Goal: Task Accomplishment & Management: Manage account settings

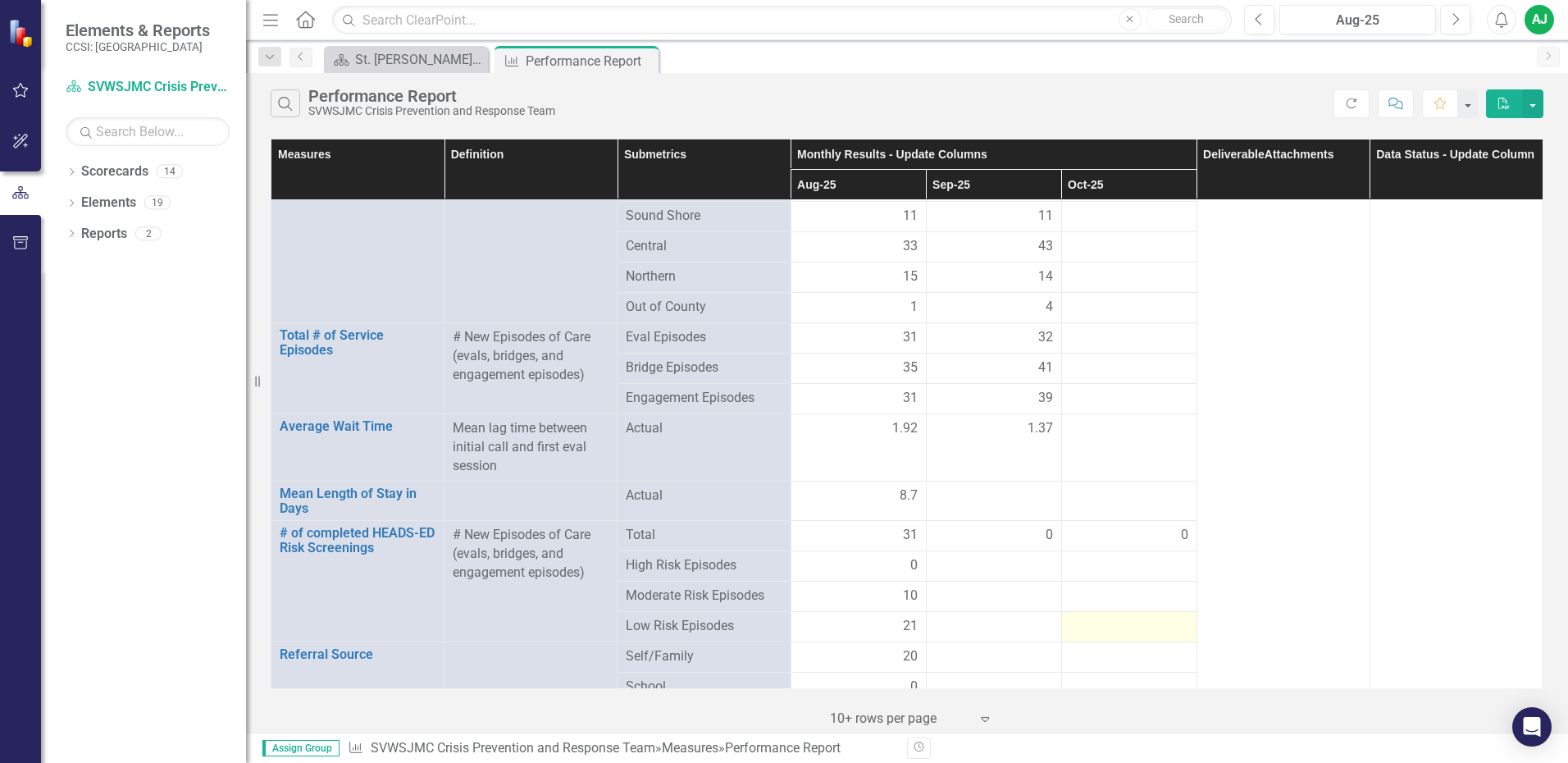
scroll to position [902, 0]
click at [1024, 504] on div at bounding box center [994, 501] width 118 height 19
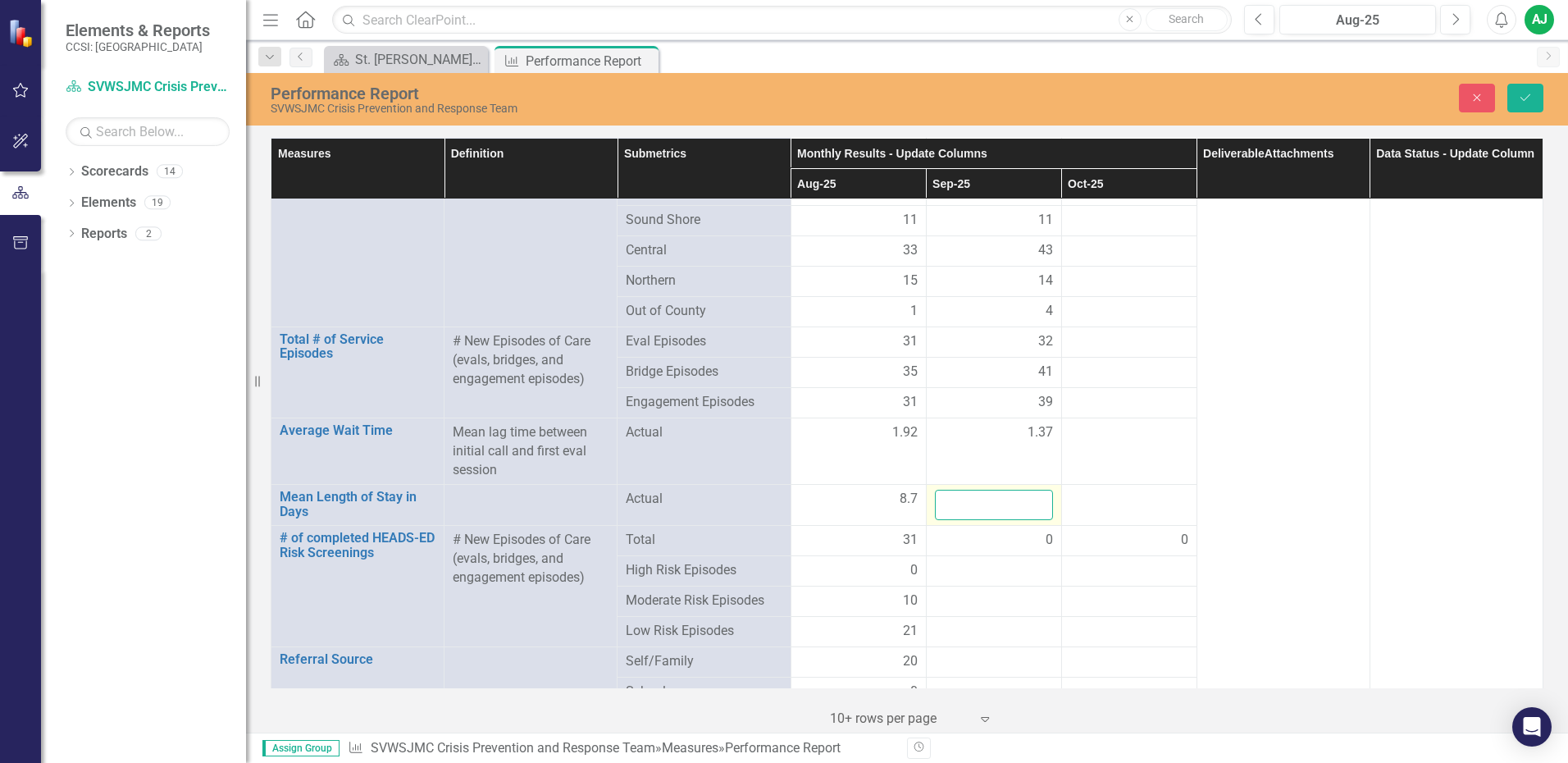
click at [997, 504] on input "number" at bounding box center [994, 504] width 118 height 30
type input "9.13"
click at [1003, 565] on div at bounding box center [994, 570] width 118 height 19
click at [1010, 561] on div at bounding box center [994, 570] width 118 height 19
click at [1009, 563] on div at bounding box center [994, 570] width 118 height 19
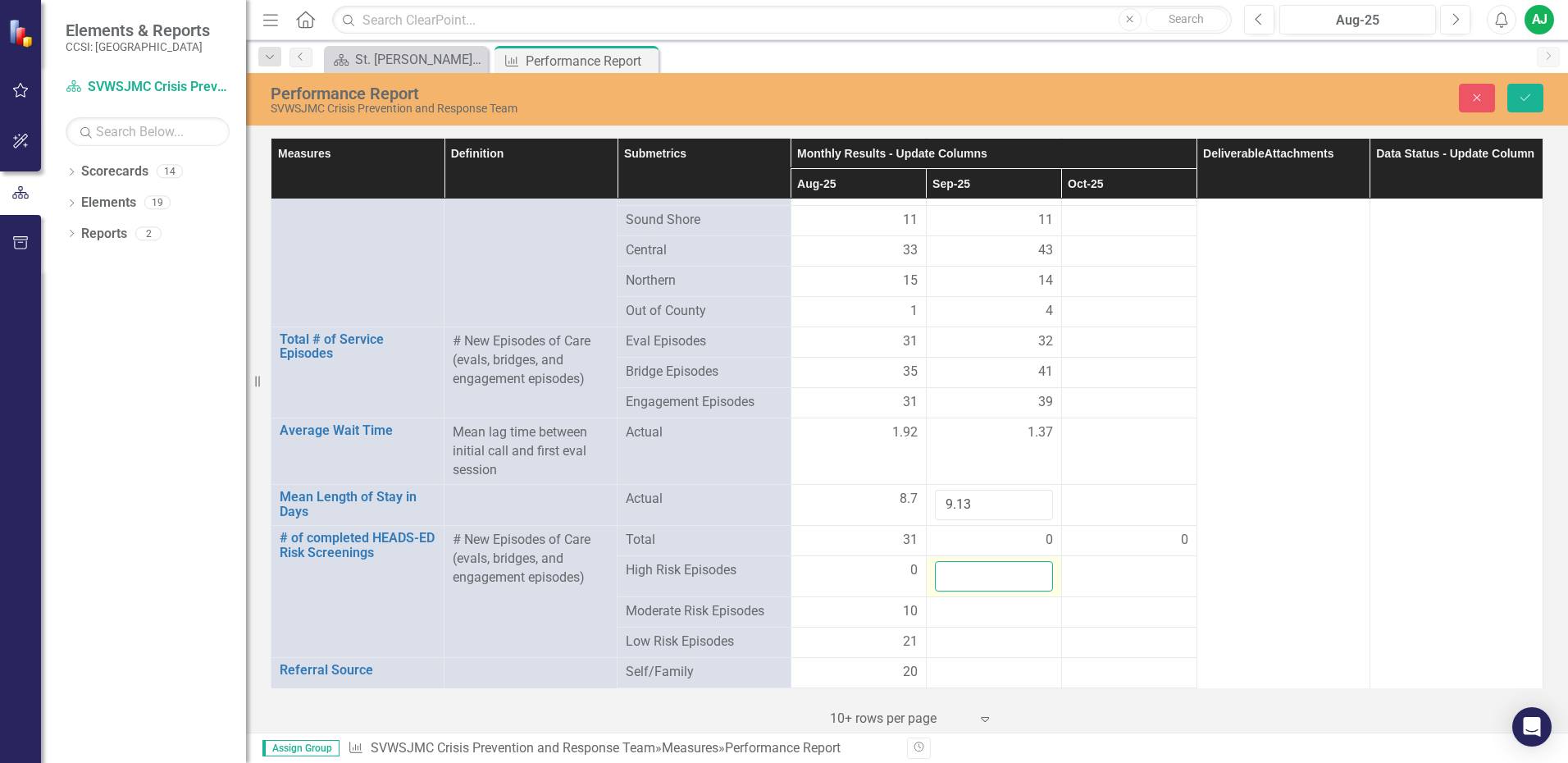
click at [994, 567] on input "number" at bounding box center [994, 575] width 118 height 30
type input "-2"
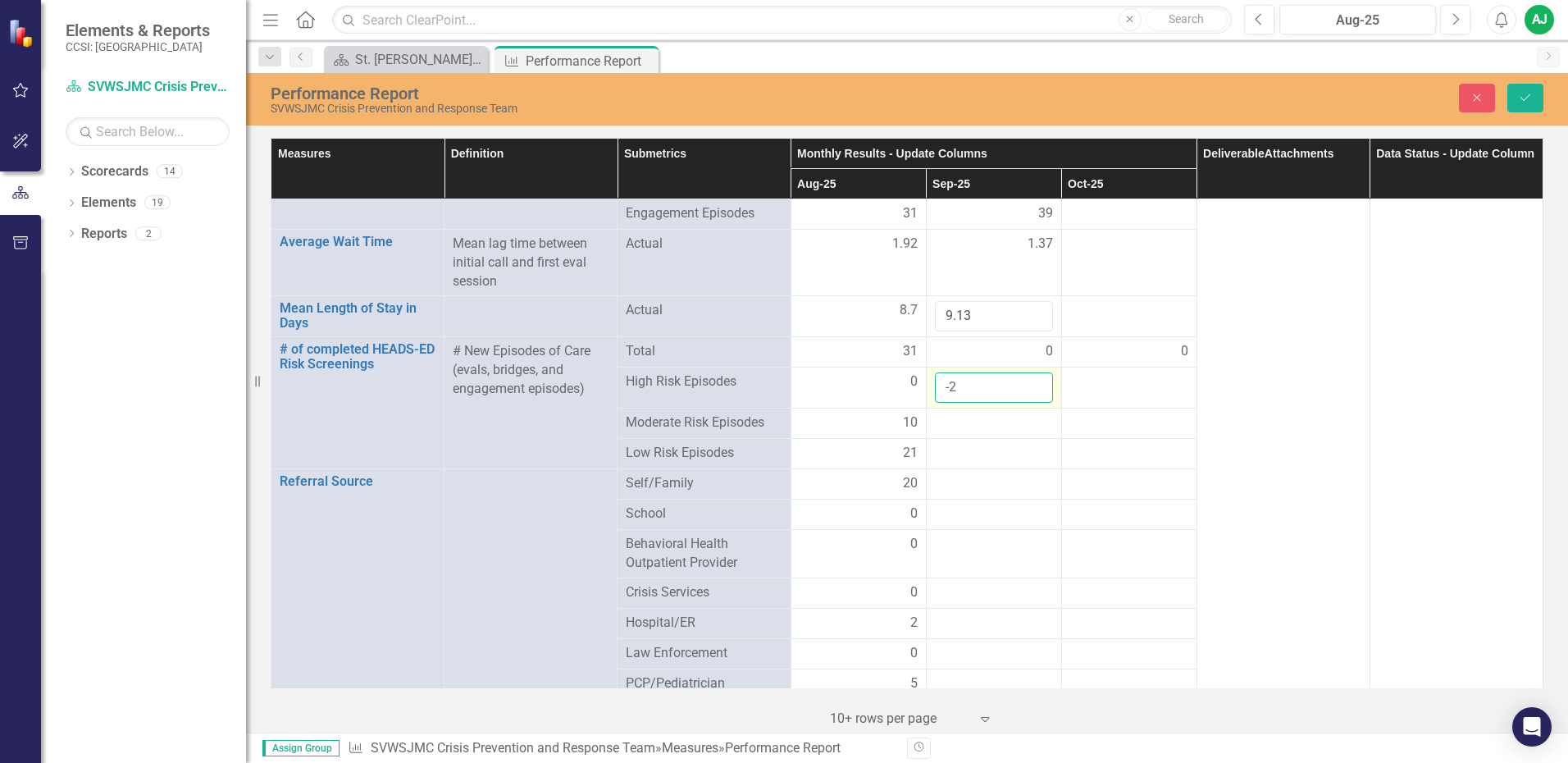
scroll to position [1066, 0]
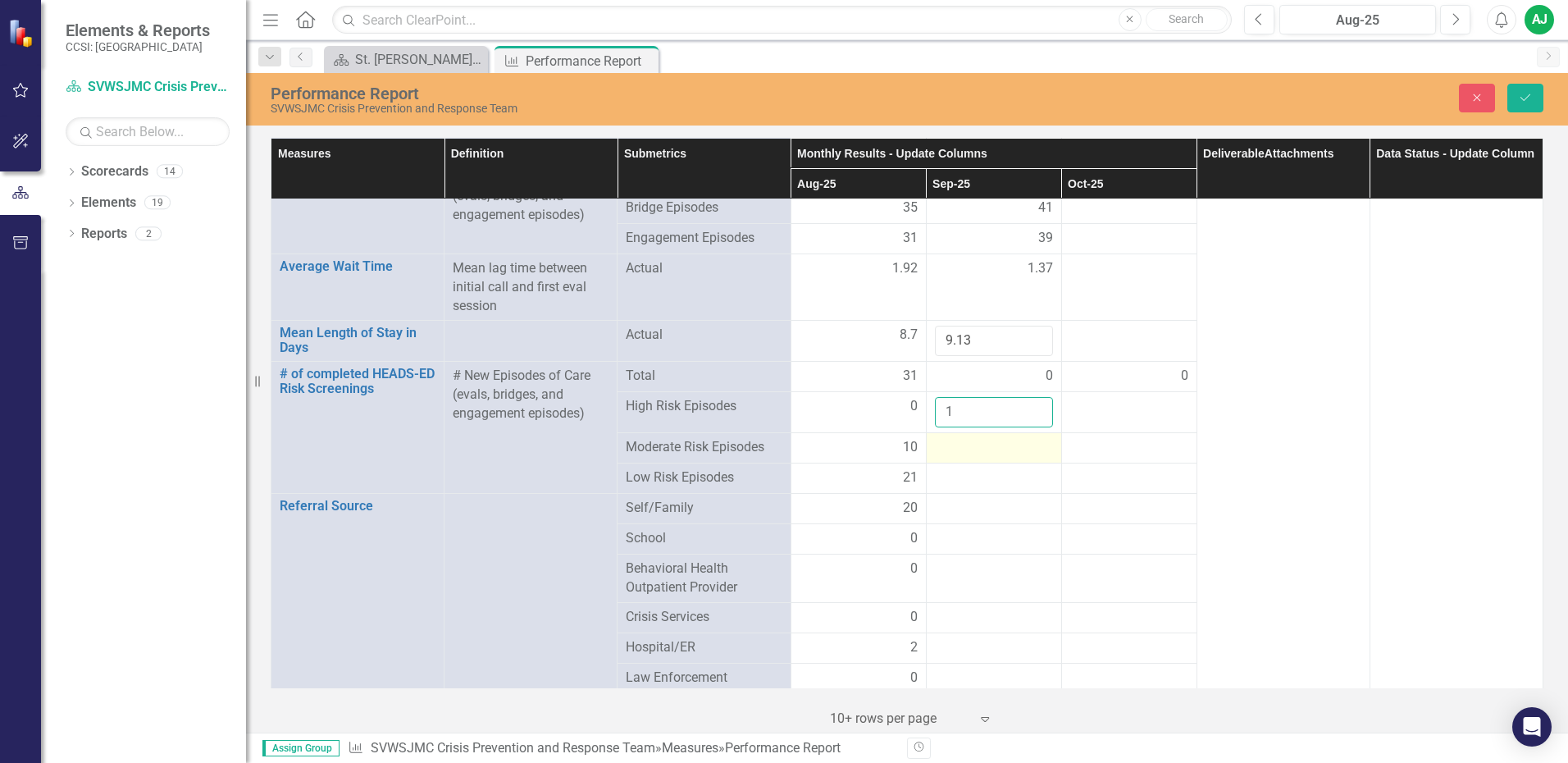
type input "1"
click at [967, 440] on div at bounding box center [994, 447] width 118 height 19
click at [967, 440] on input "number" at bounding box center [994, 452] width 118 height 30
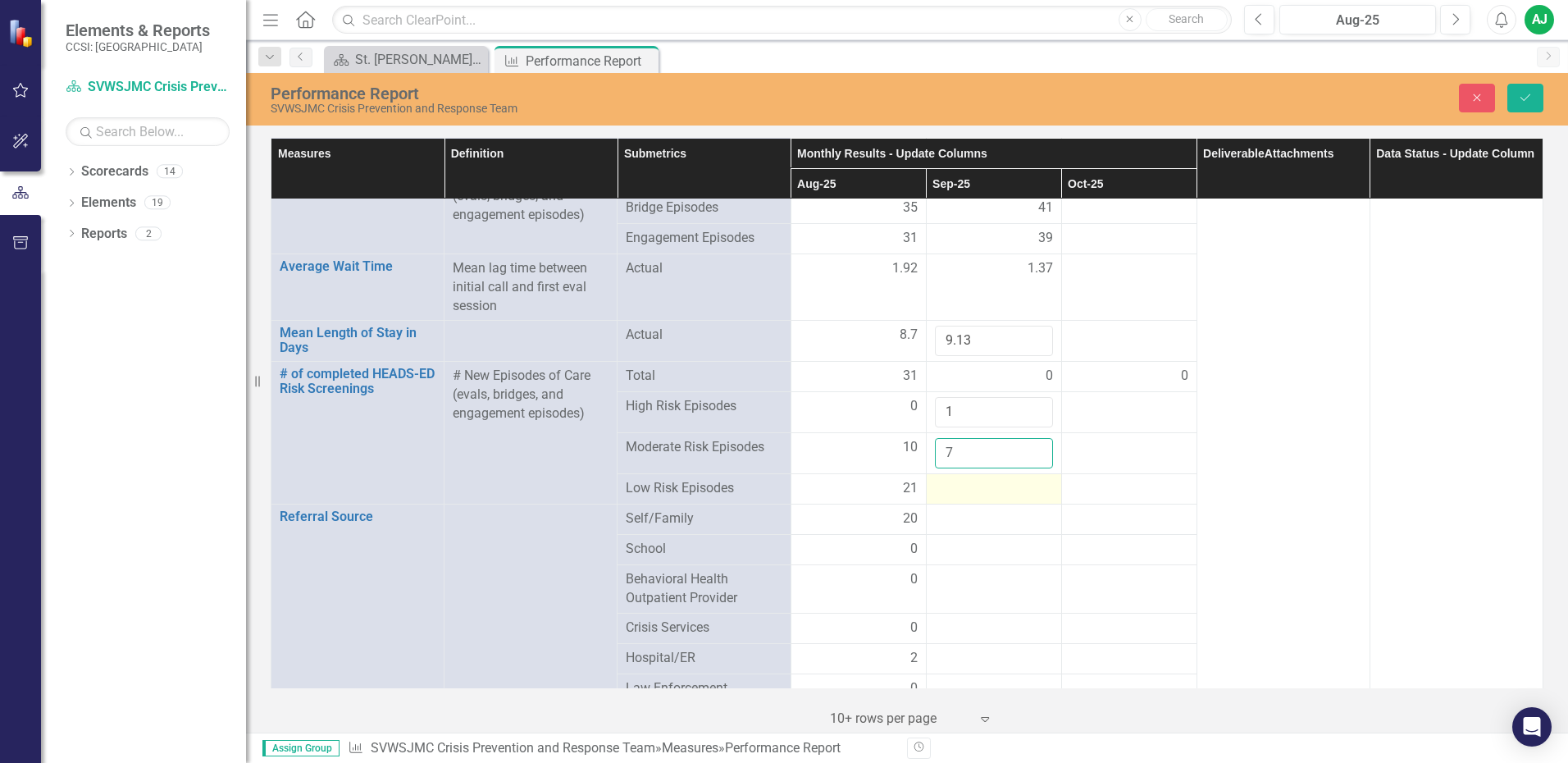
type input "7"
click at [972, 482] on div at bounding box center [994, 489] width 118 height 19
click at [972, 482] on input "number" at bounding box center [994, 494] width 118 height 30
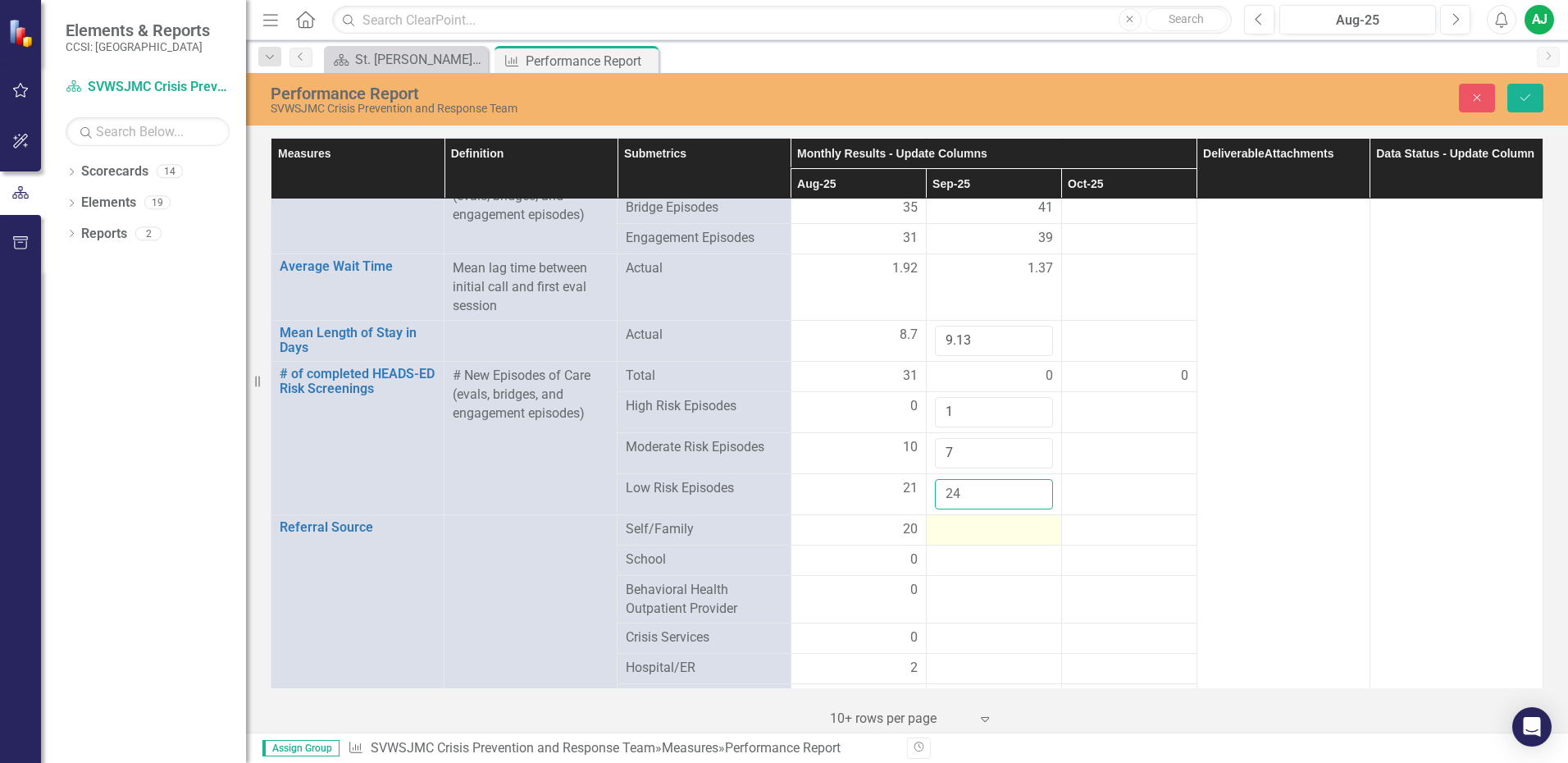
type input "24"
click at [976, 527] on div at bounding box center [994, 530] width 118 height 19
click at [976, 527] on input "number" at bounding box center [994, 534] width 118 height 30
type input "21"
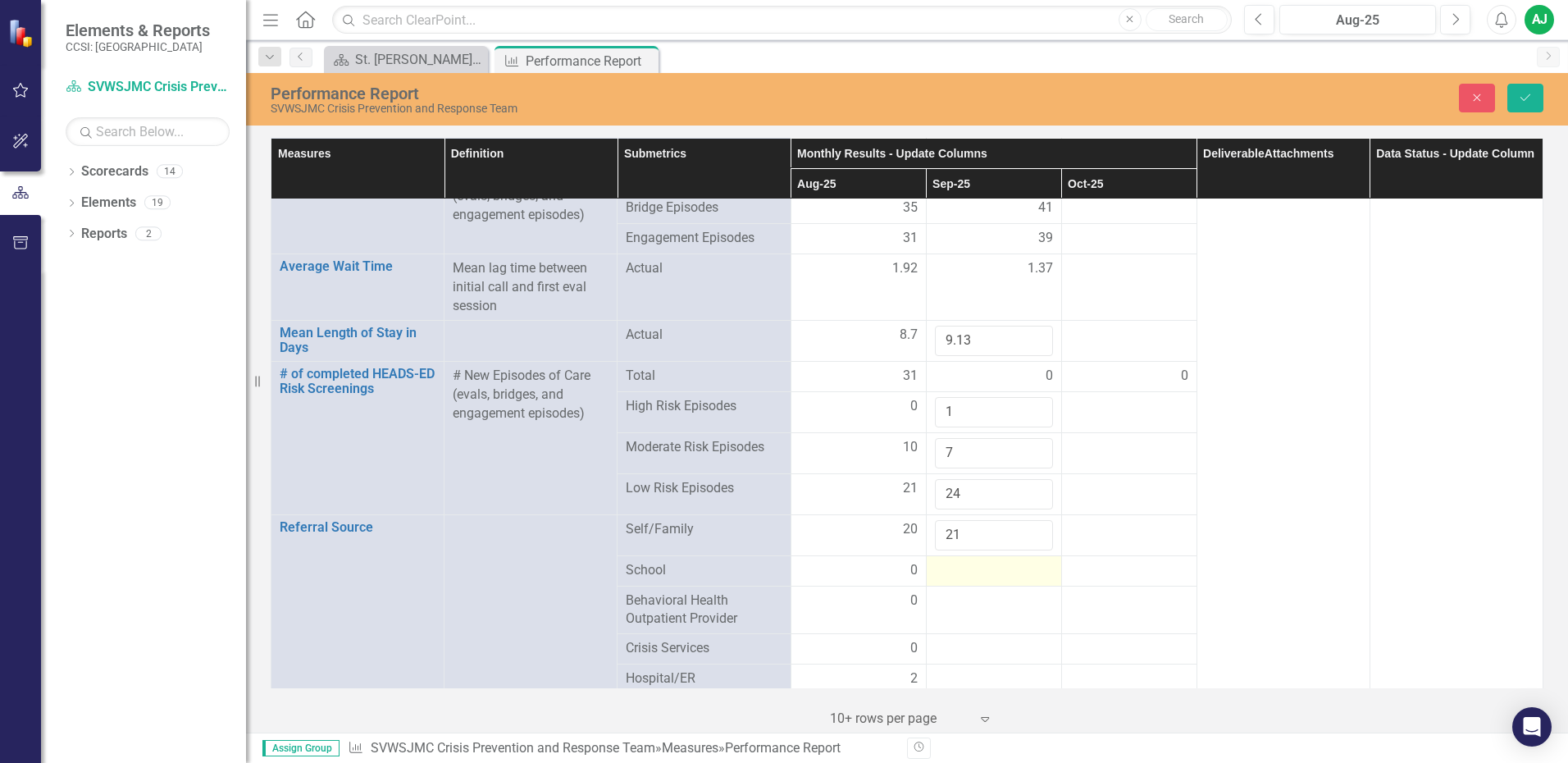
click at [964, 562] on div at bounding box center [994, 570] width 118 height 19
click at [963, 563] on input "number" at bounding box center [994, 575] width 118 height 30
type input "7"
click at [974, 620] on td at bounding box center [993, 621] width 136 height 48
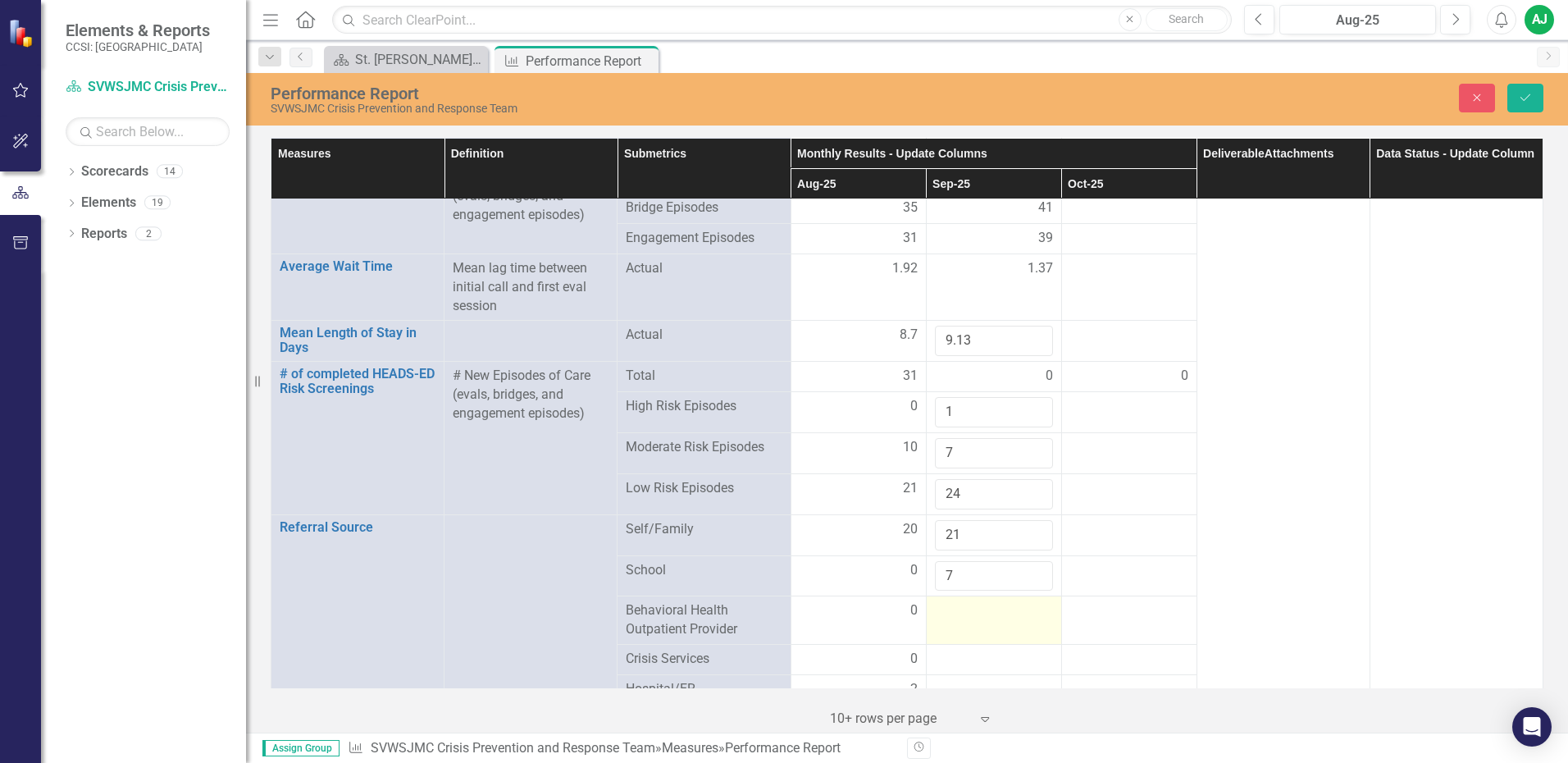
click at [974, 620] on td at bounding box center [993, 621] width 136 height 48
click at [974, 622] on input "number" at bounding box center [994, 616] width 118 height 30
type input "1"
click at [988, 656] on div at bounding box center [994, 659] width 118 height 19
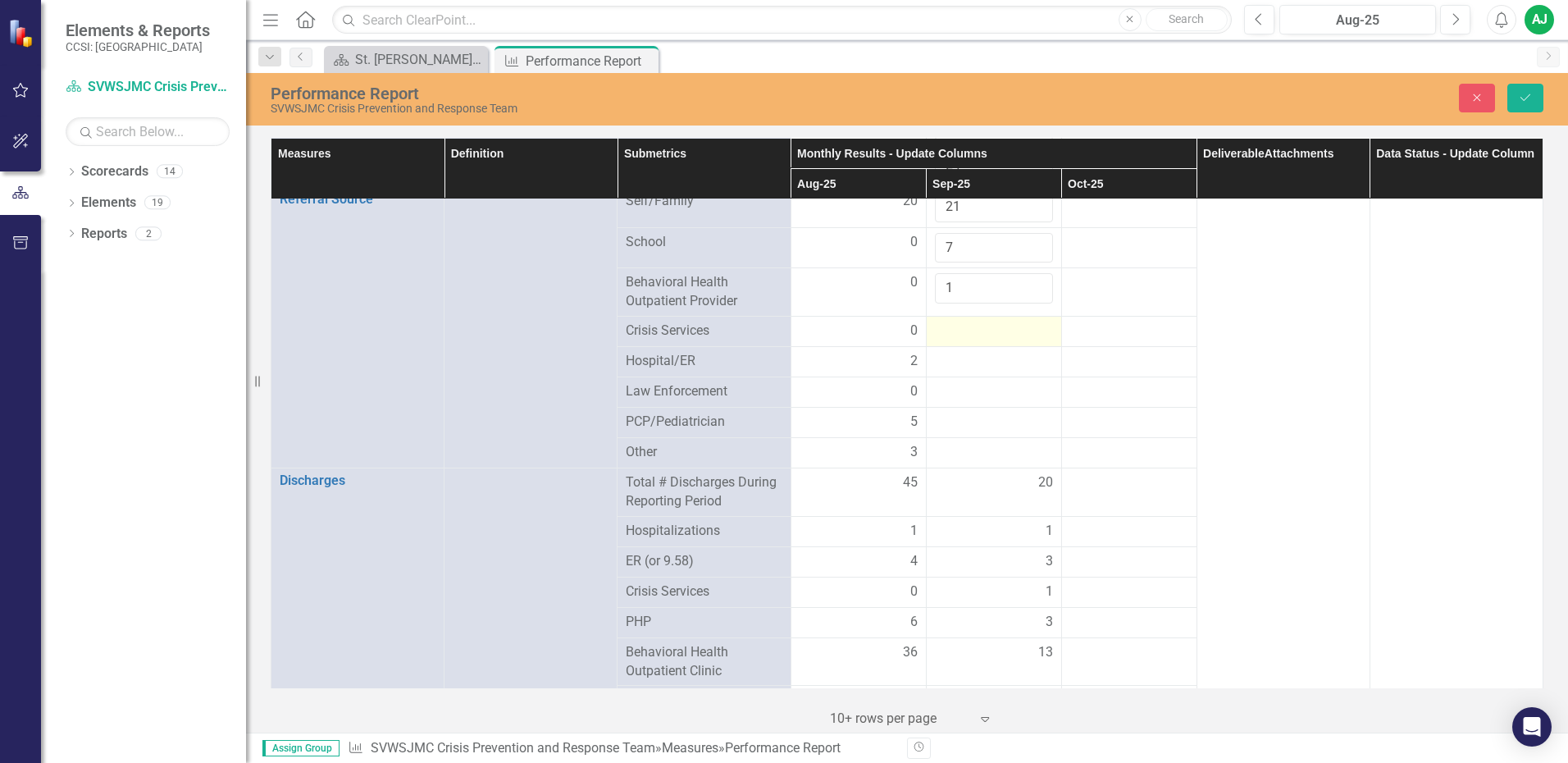
click at [969, 328] on div at bounding box center [994, 331] width 118 height 19
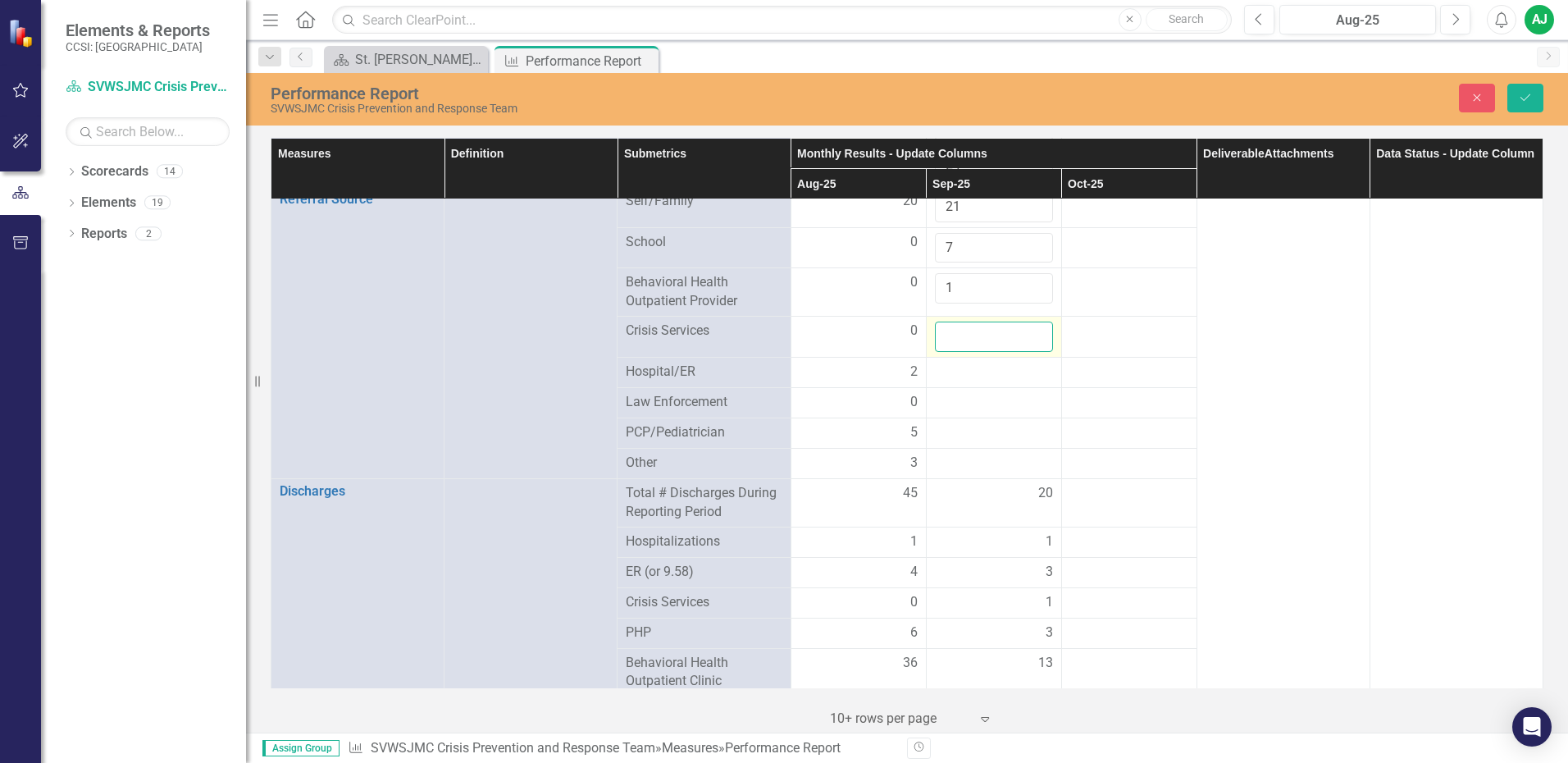
click at [968, 328] on input "number" at bounding box center [994, 336] width 118 height 30
type input "0"
click at [970, 366] on div at bounding box center [994, 372] width 118 height 19
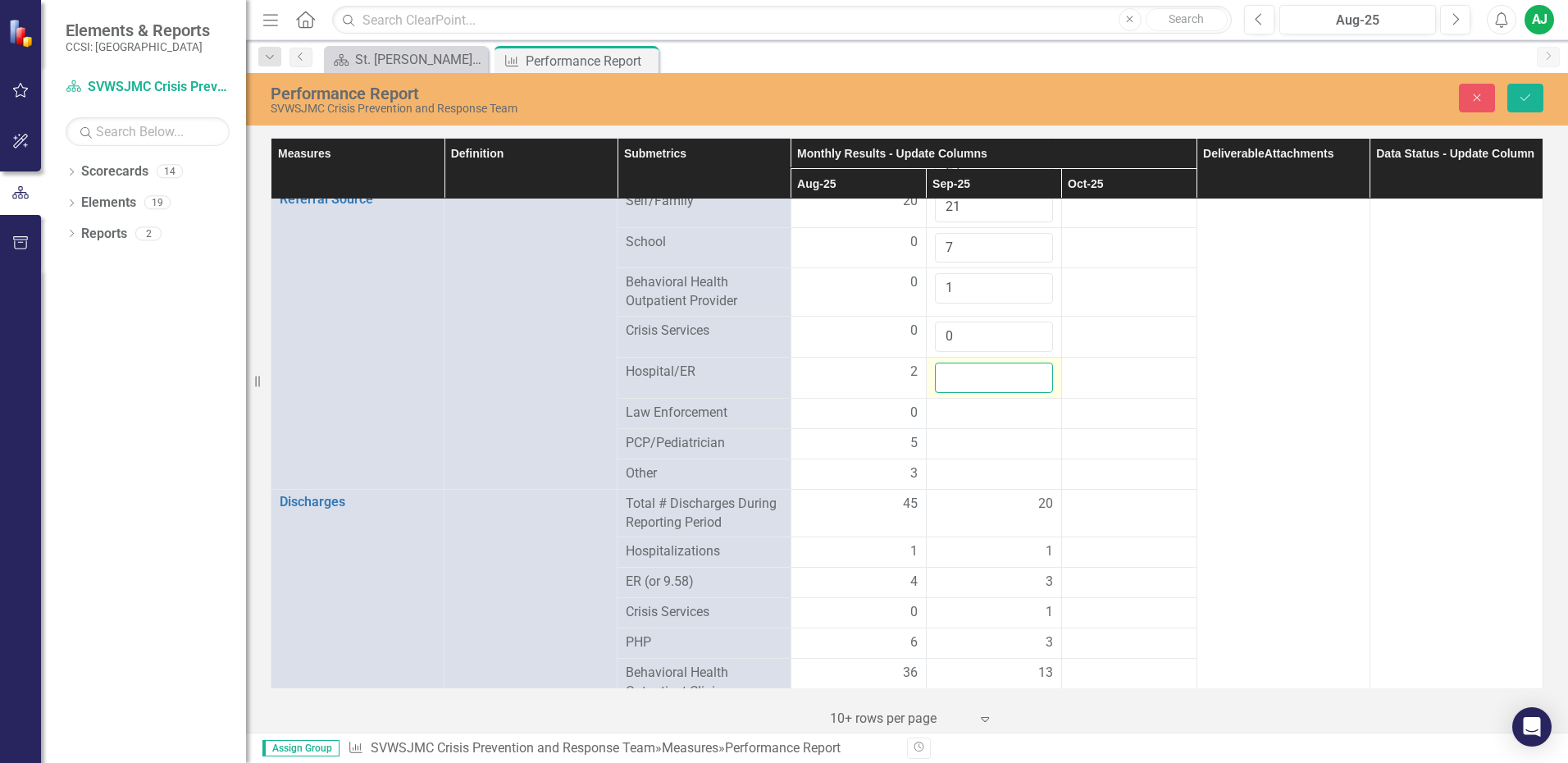
click at [970, 366] on input "number" at bounding box center [994, 377] width 118 height 30
type input "0"
click at [967, 404] on div at bounding box center [994, 413] width 118 height 19
click at [967, 404] on input "number" at bounding box center [994, 418] width 118 height 30
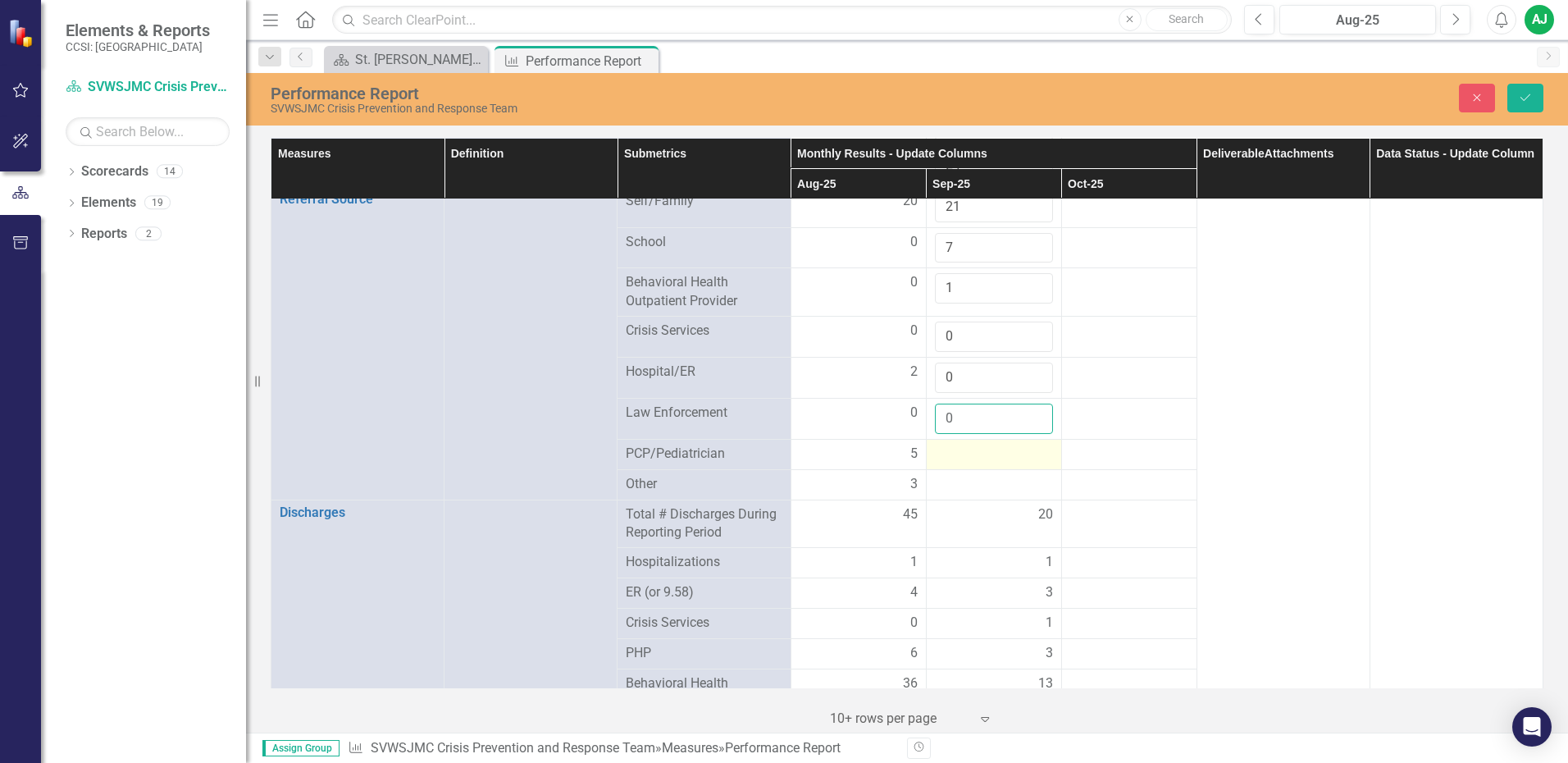
type input "0"
click at [970, 448] on div at bounding box center [994, 454] width 118 height 19
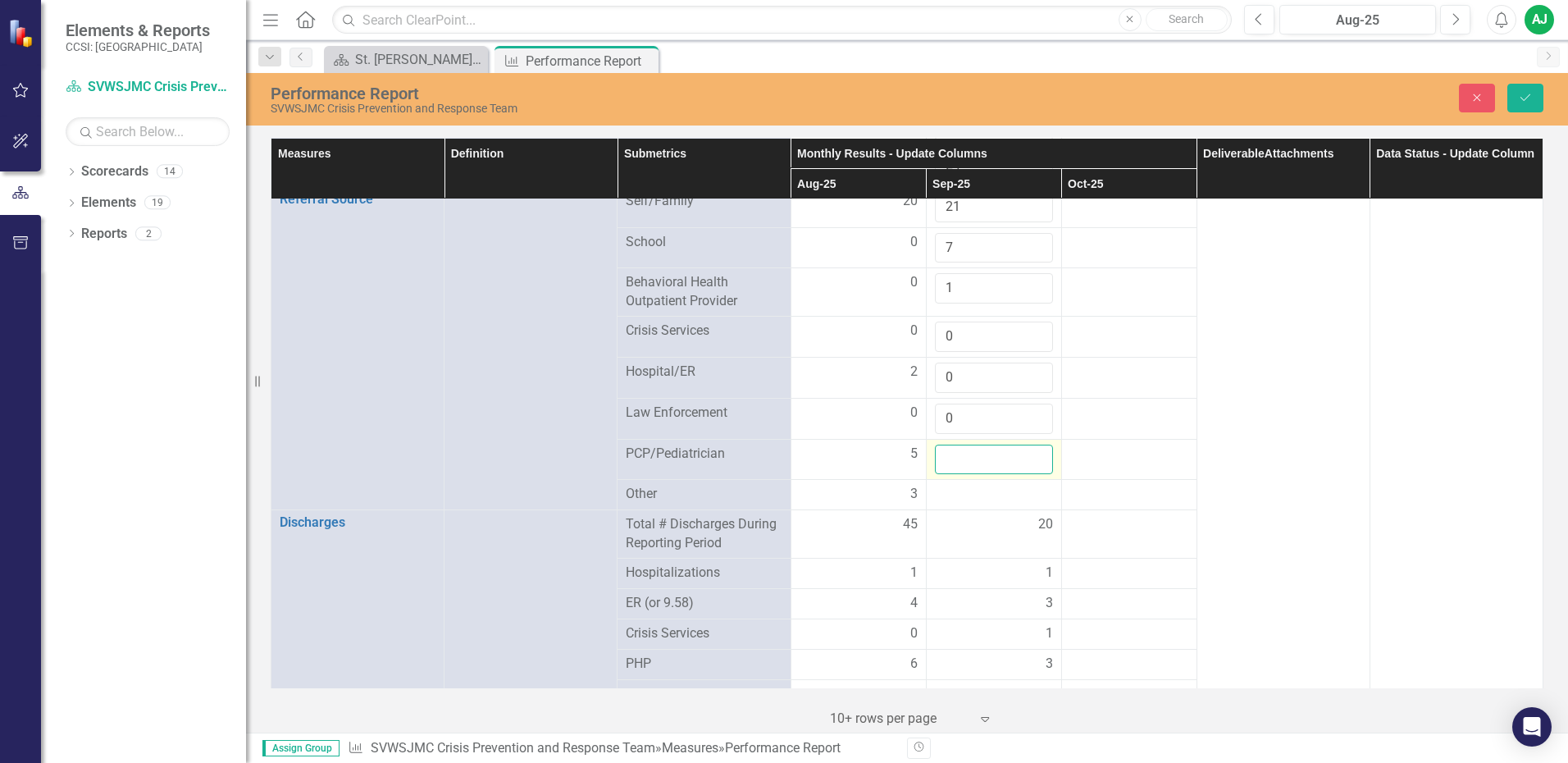
click at [970, 448] on input "number" at bounding box center [994, 459] width 118 height 30
type input "2"
click at [984, 485] on div at bounding box center [994, 495] width 118 height 19
click at [984, 485] on input "number" at bounding box center [994, 500] width 118 height 30
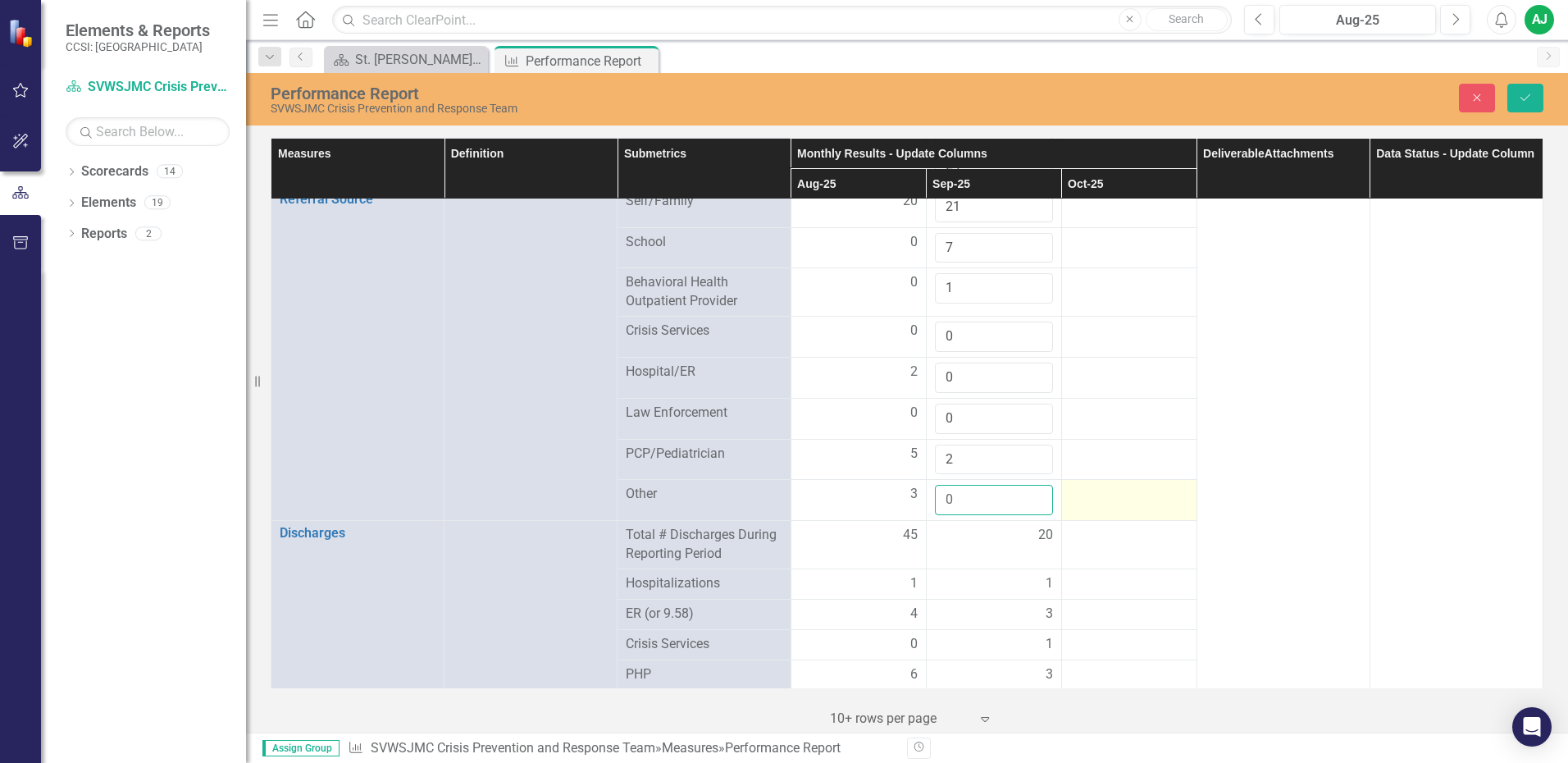
type input "0"
click at [1113, 495] on div at bounding box center [1129, 495] width 118 height 19
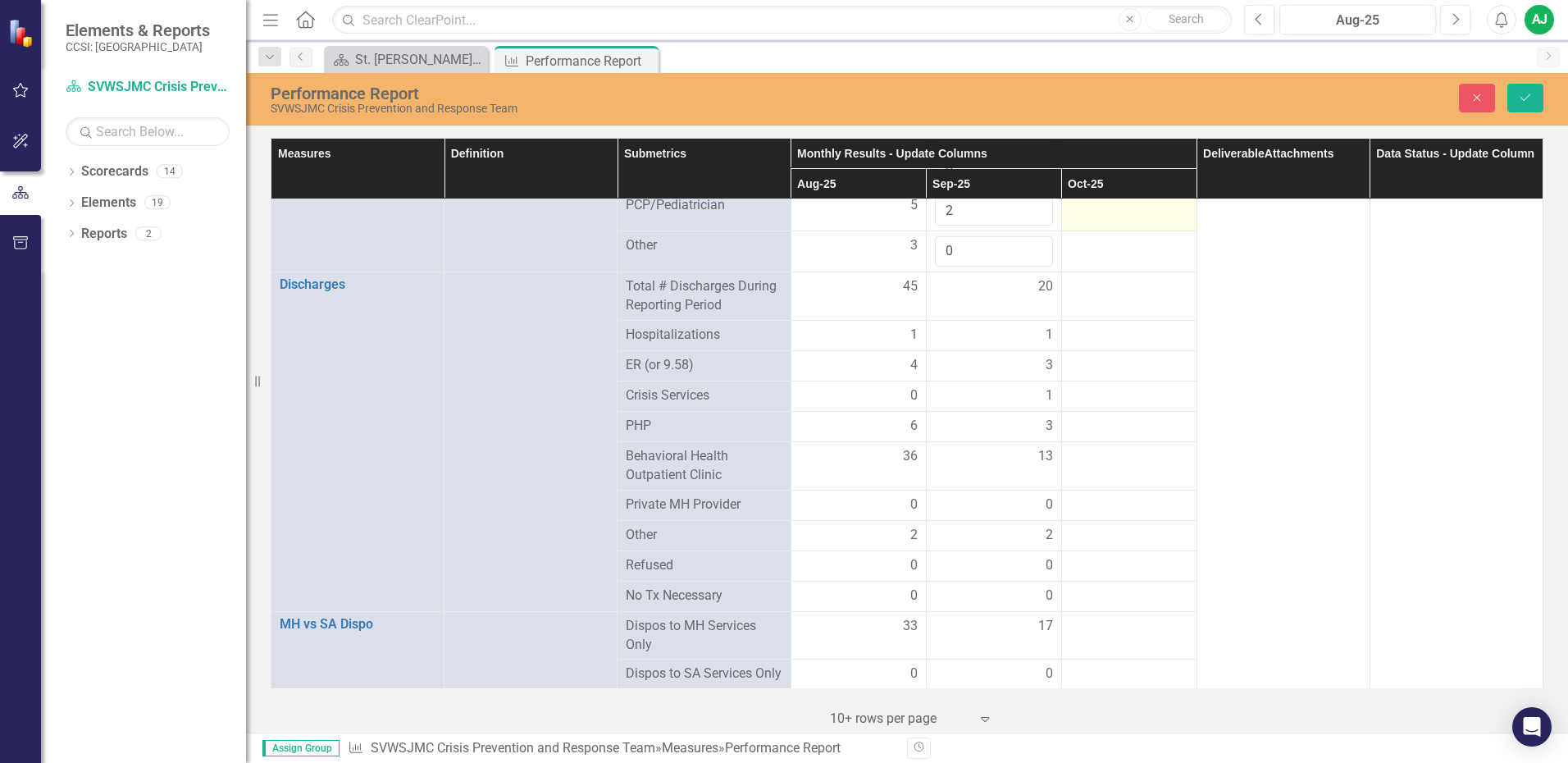
scroll to position [1640, 0]
click at [1528, 90] on button "Save" at bounding box center [1524, 98] width 36 height 29
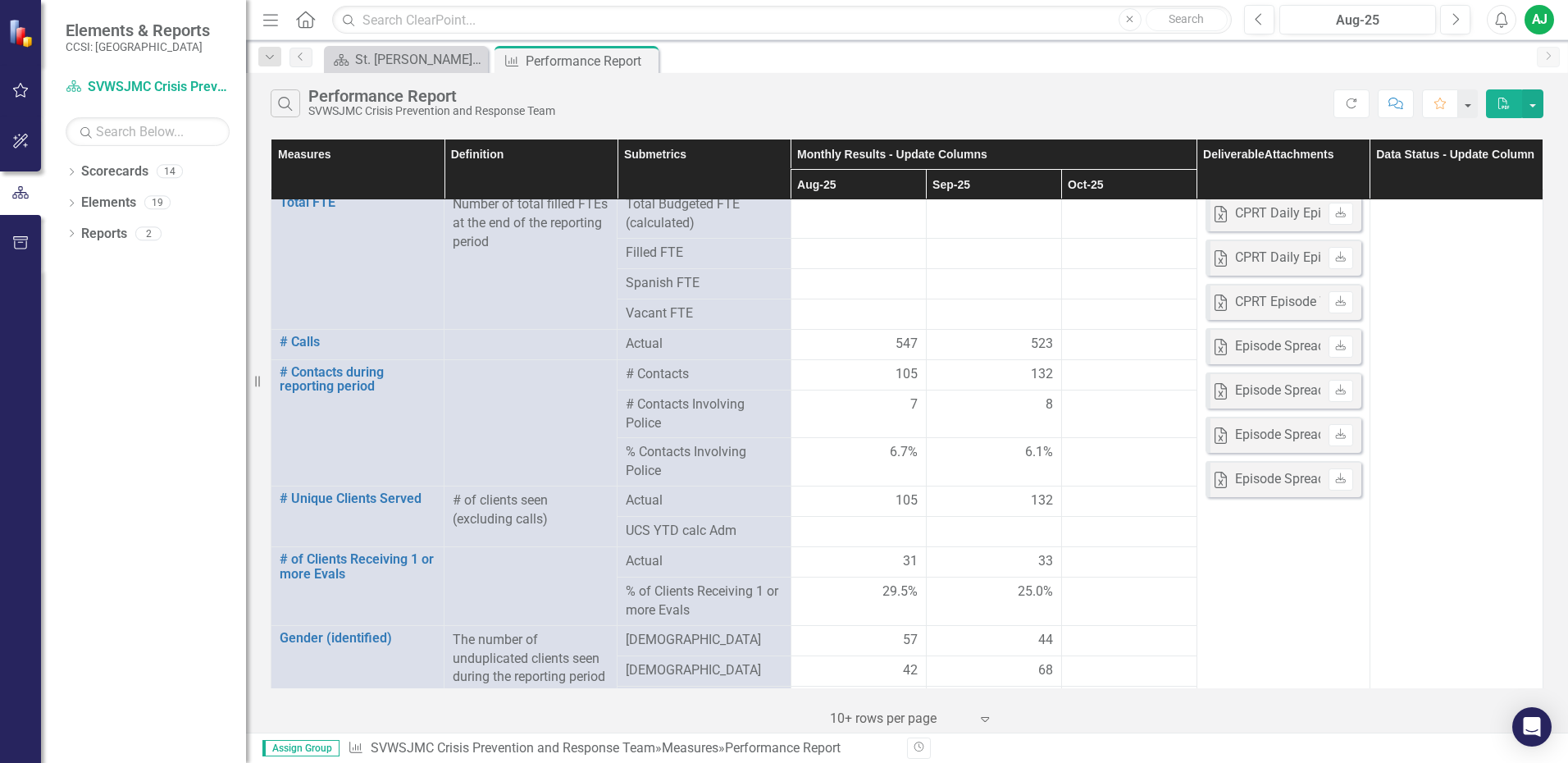
scroll to position [0, 0]
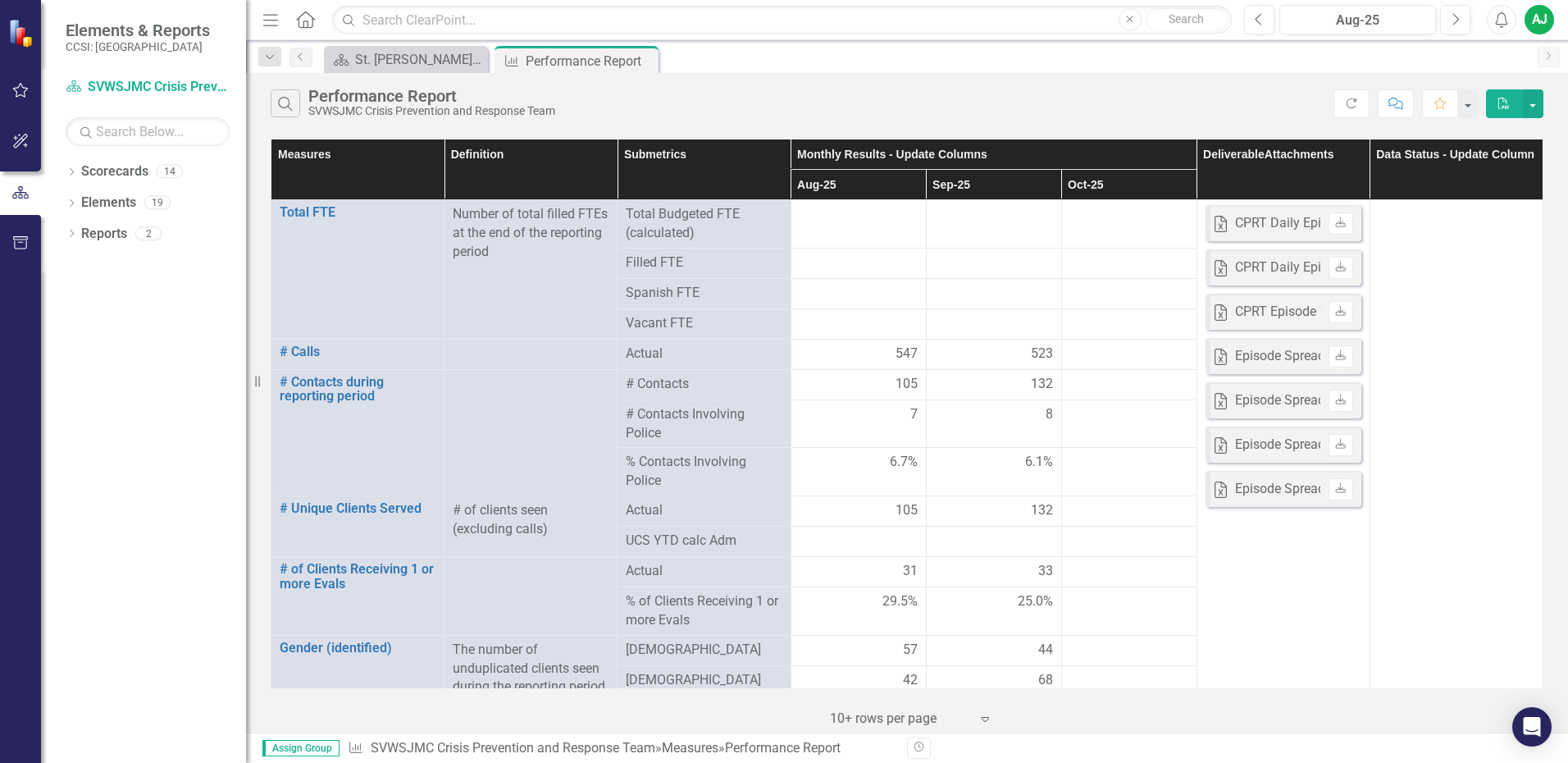
click at [1545, 20] on div "AJ" at bounding box center [1539, 19] width 29 height 29
click at [1199, 91] on div "Search Performance Report SVWSJMC Crisis Prevention and Response Team" at bounding box center [802, 103] width 1063 height 28
click at [1539, 19] on div "AJ" at bounding box center [1539, 19] width 29 height 29
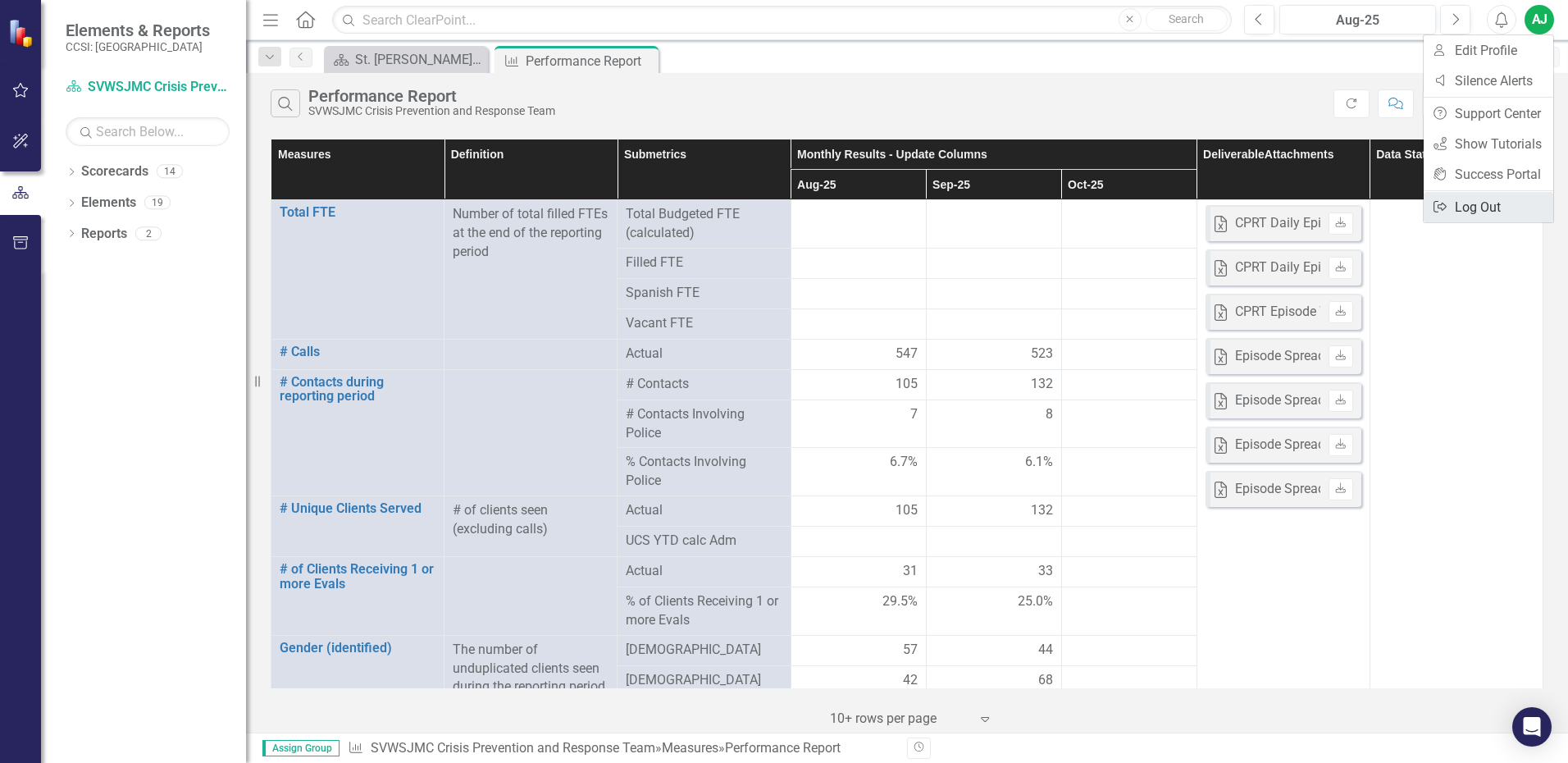
click at [1489, 209] on link "Logout Log Out" at bounding box center [1488, 206] width 130 height 30
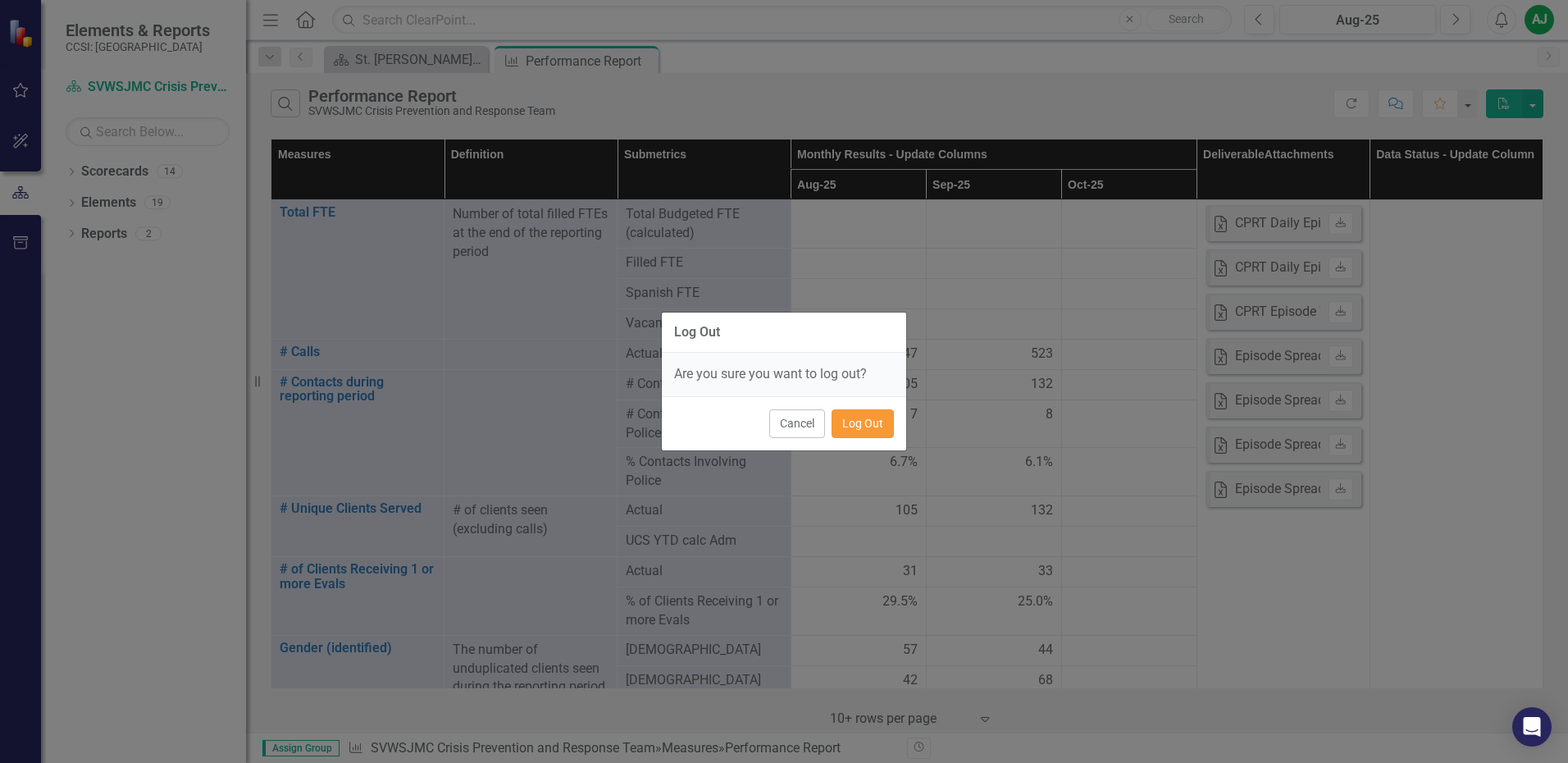
click at [868, 418] on button "Log Out" at bounding box center [862, 424] width 62 height 29
